Goal: Complete application form

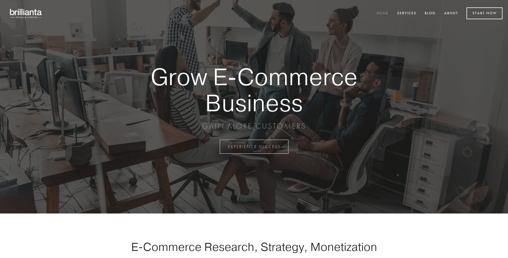
scroll to position [1441, 0]
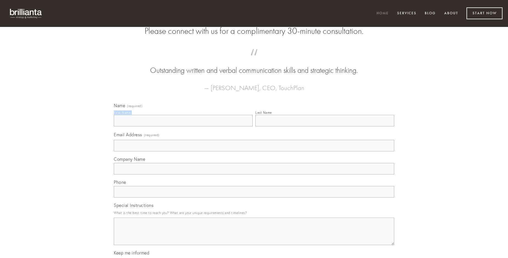
type input "[PERSON_NAME]"
click at [325, 126] on input "Last Name" at bounding box center [324, 121] width 139 height 12
type input "[PERSON_NAME]"
click at [254, 151] on input "Email Address (required)" at bounding box center [254, 146] width 280 height 12
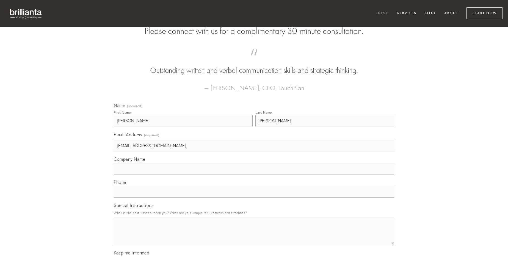
type input "[EMAIL_ADDRESS][DOMAIN_NAME]"
click at [254, 175] on input "Company Name" at bounding box center [254, 169] width 280 height 12
type input "tenetur"
click at [254, 198] on input "text" at bounding box center [254, 192] width 280 height 12
click at [254, 236] on textarea "Special Instructions" at bounding box center [254, 231] width 280 height 27
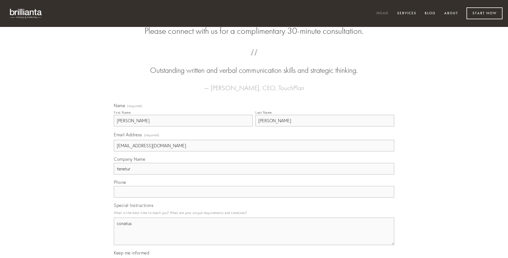
type textarea "conatus"
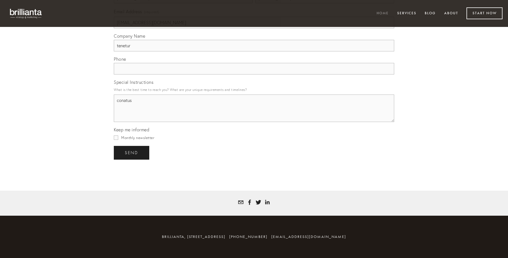
click at [132, 153] on span "send" at bounding box center [131, 152] width 13 height 5
